Goal: Task Accomplishment & Management: Complete application form

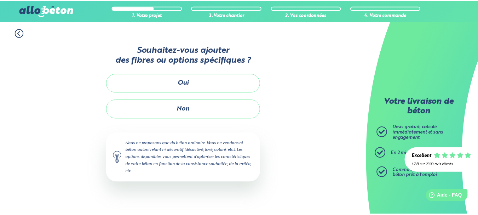
scroll to position [52, 0]
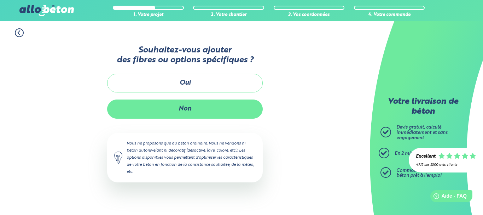
click at [202, 115] on button "Non" at bounding box center [185, 108] width 156 height 19
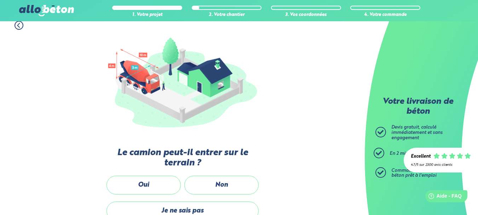
scroll to position [71, 0]
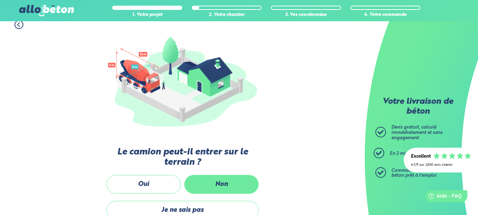
click at [219, 185] on label "Non" at bounding box center [221, 184] width 74 height 19
click at [0, 0] on input "Non" at bounding box center [0, 0] width 0 height 0
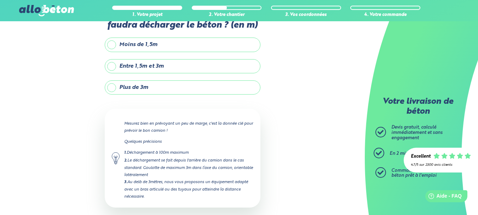
scroll to position [2, 0]
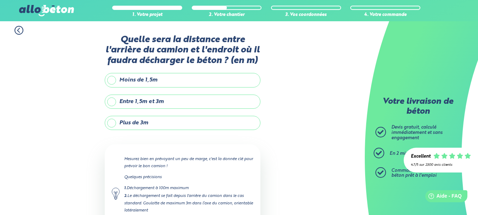
click at [132, 122] on label "Plus de 3m" at bounding box center [183, 123] width 156 height 14
click at [0, 0] on input "Plus de 3m" at bounding box center [0, 0] width 0 height 0
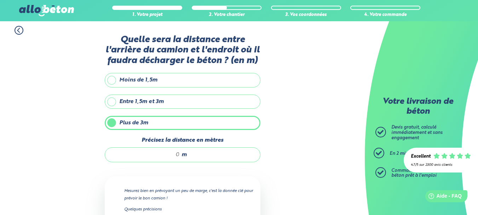
click at [172, 152] on input "Précisez la distance en mètres" at bounding box center [146, 154] width 68 height 7
type input "6"
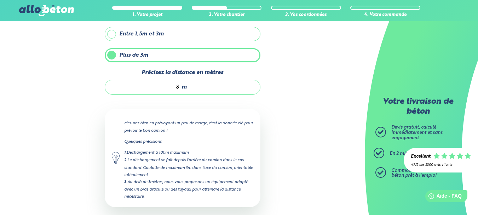
scroll to position [105, 0]
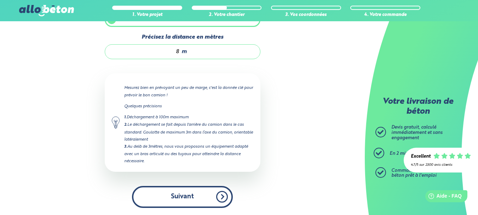
type input "8"
click at [174, 199] on button "Suivant" at bounding box center [182, 197] width 101 height 22
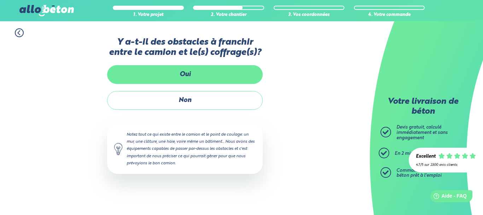
click at [198, 76] on label "Oui" at bounding box center [185, 74] width 156 height 19
click at [0, 0] on input "Oui" at bounding box center [0, 0] width 0 height 0
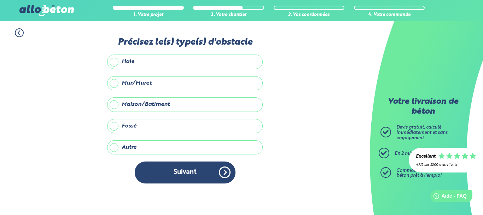
click at [177, 82] on label "Mur/Muret" at bounding box center [185, 83] width 156 height 14
click at [0, 0] on input "Mur/Muret" at bounding box center [0, 0] width 0 height 0
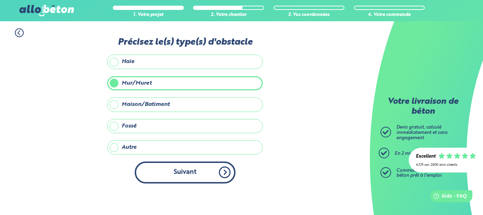
click at [198, 174] on button "Suivant" at bounding box center [185, 172] width 101 height 22
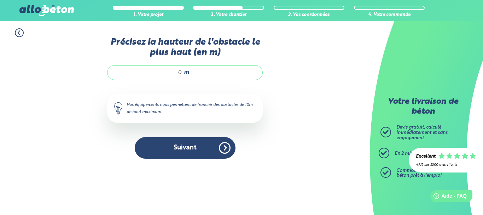
click at [181, 72] on input "Précisez la hauteur de l'obstacle le plus haut (en m)" at bounding box center [149, 72] width 68 height 7
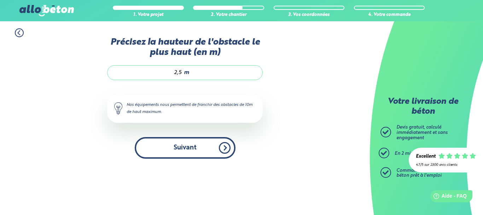
type input "2,5"
click at [196, 155] on button "Suivant" at bounding box center [185, 148] width 101 height 22
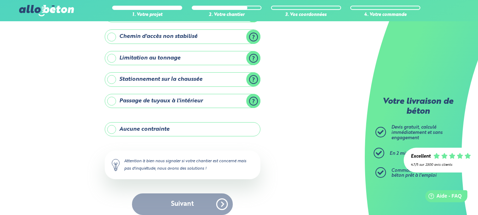
scroll to position [113, 0]
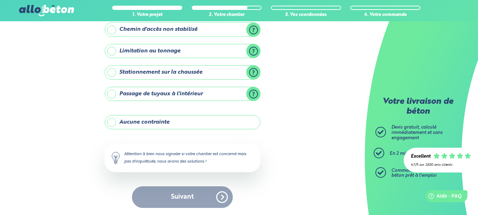
click at [128, 125] on label "Aucune contrainte" at bounding box center [183, 122] width 156 height 14
click at [0, 0] on input "Aucune contrainte" at bounding box center [0, 0] width 0 height 0
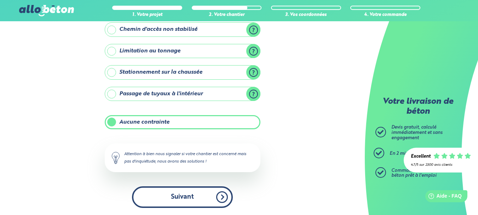
click at [181, 200] on button "Suivant" at bounding box center [182, 197] width 101 height 22
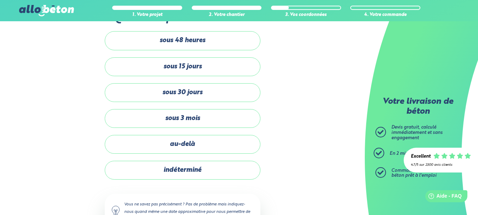
scroll to position [35, 0]
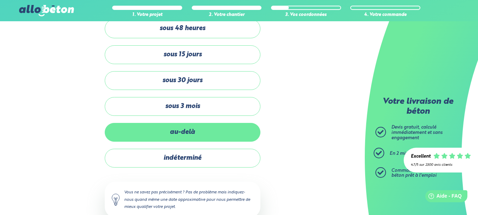
click at [186, 135] on label "au-delà" at bounding box center [183, 132] width 156 height 19
click at [0, 0] on input "au-delà" at bounding box center [0, 0] width 0 height 0
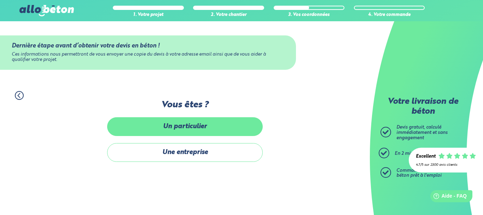
click at [181, 125] on label "Un particulier" at bounding box center [185, 126] width 156 height 19
click at [0, 0] on input "Un particulier" at bounding box center [0, 0] width 0 height 0
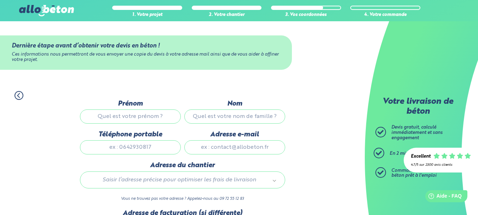
click at [126, 115] on input "Prénom" at bounding box center [130, 116] width 101 height 14
type input "[PERSON_NAME]"
type input "0667787251"
type input "[EMAIL_ADDRESS][DOMAIN_NAME]"
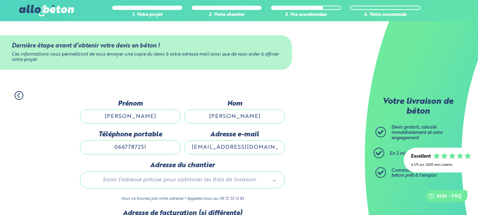
type input "[STREET_ADDRESS][PERSON_NAME]"
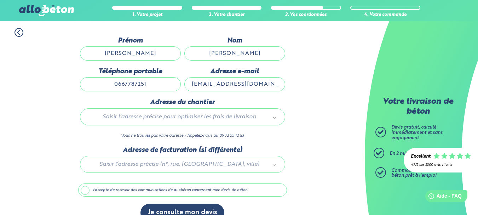
scroll to position [71, 0]
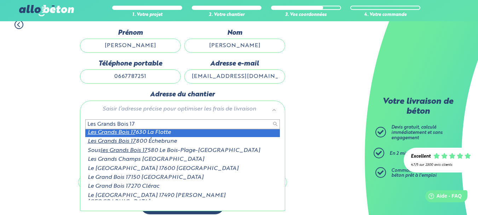
type input "Les Grands Bois 17"
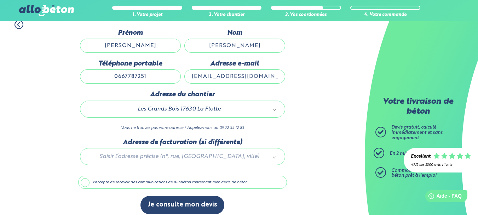
click at [166, 155] on div at bounding box center [182, 155] width 209 height 34
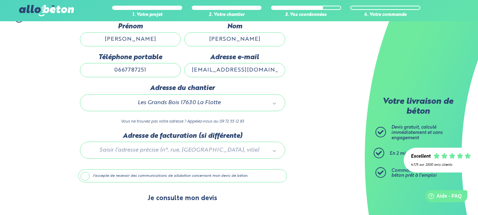
click at [190, 199] on button "Je consulte mon devis" at bounding box center [182, 198] width 84 height 18
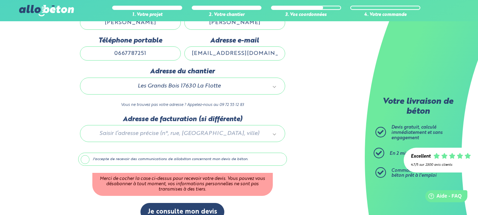
scroll to position [107, 0]
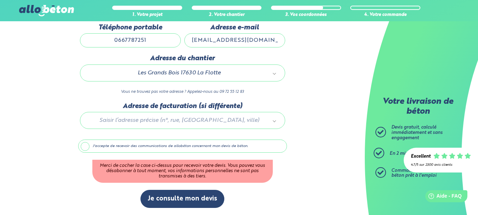
click at [83, 146] on label "J'accepte de recevoir des communications de allobéton concernant mon devis de b…" at bounding box center [182, 145] width 209 height 13
click at [0, 0] on input "J'accepte de recevoir des communications de allobéton concernant mon devis de b…" at bounding box center [0, 0] width 0 height 0
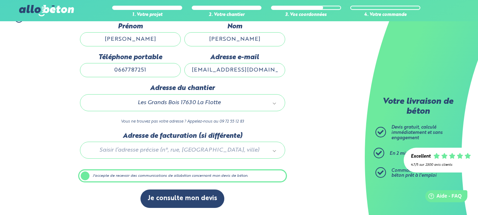
scroll to position [77, 0]
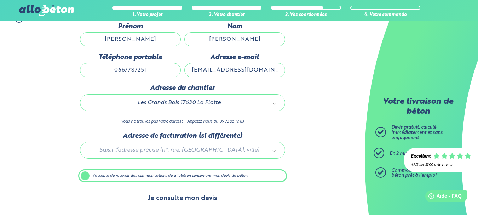
click at [197, 199] on button "Je consulte mon devis" at bounding box center [182, 198] width 84 height 18
